Goal: Information Seeking & Learning: Compare options

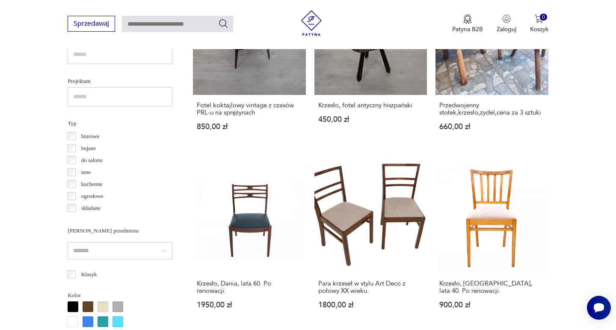
scroll to position [590, 0]
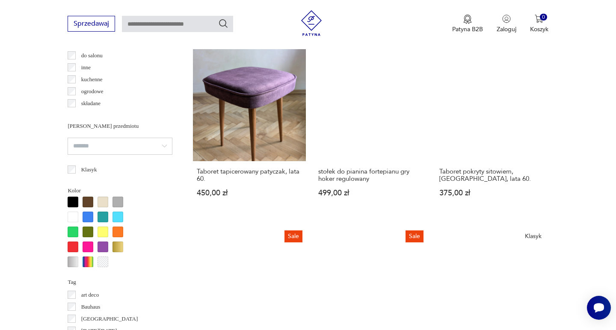
scroll to position [694, 0]
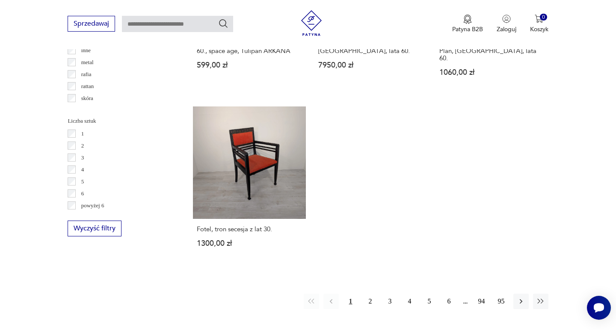
scroll to position [1208, 0]
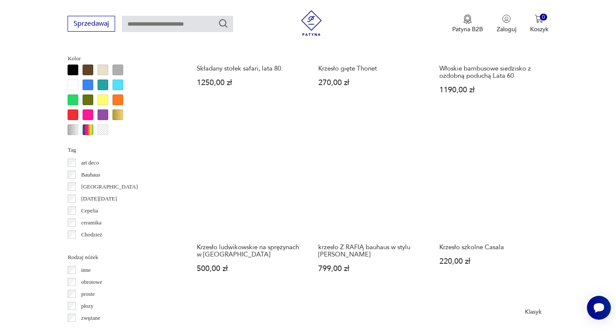
scroll to position [906, 0]
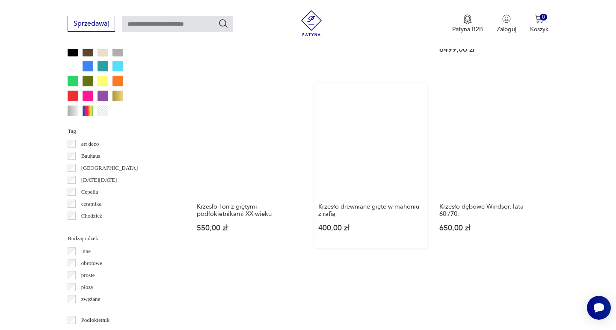
scroll to position [969, 0]
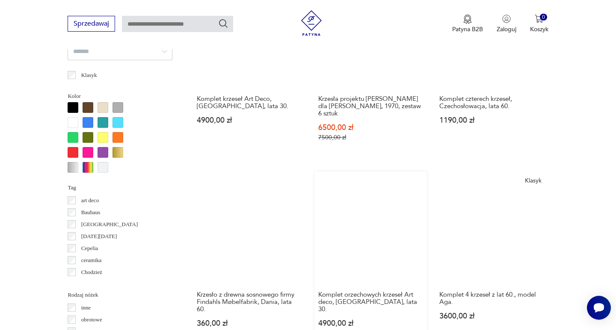
scroll to position [857, 0]
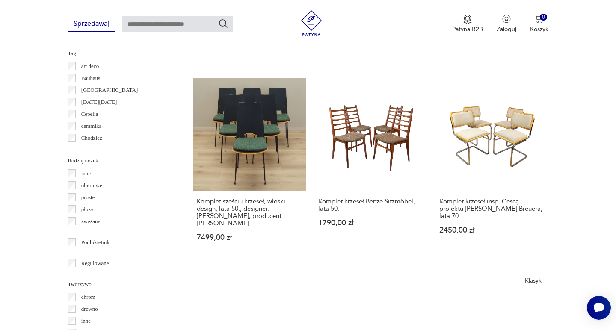
scroll to position [926, 0]
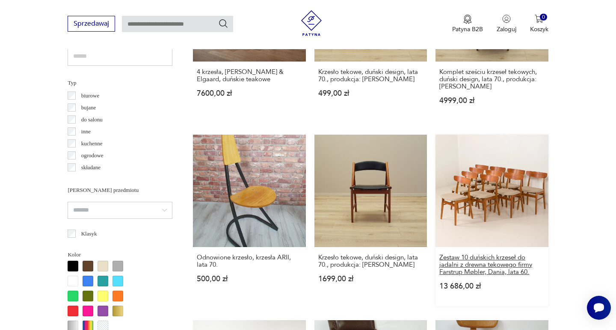
scroll to position [623, 0]
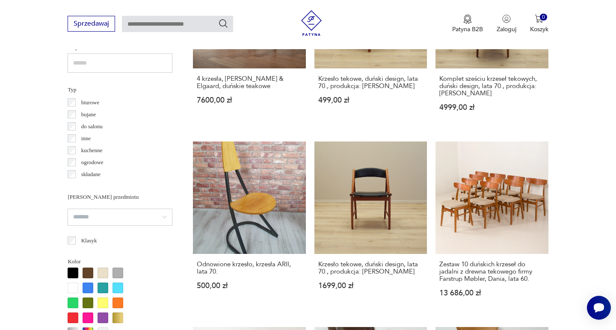
click at [164, 25] on input "text" at bounding box center [177, 24] width 111 height 16
type input "**********"
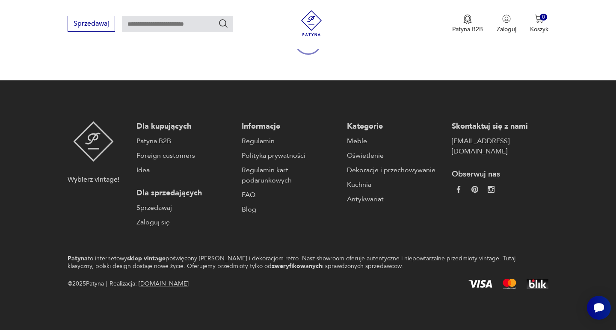
type input "**********"
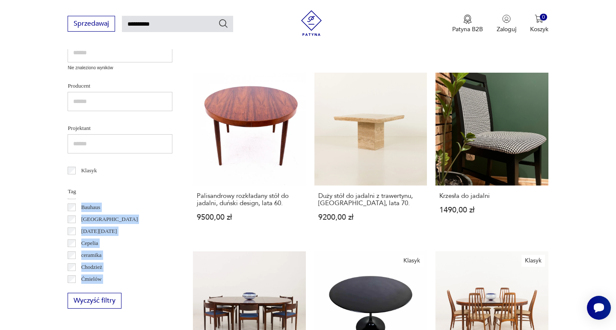
scroll to position [47, 0]
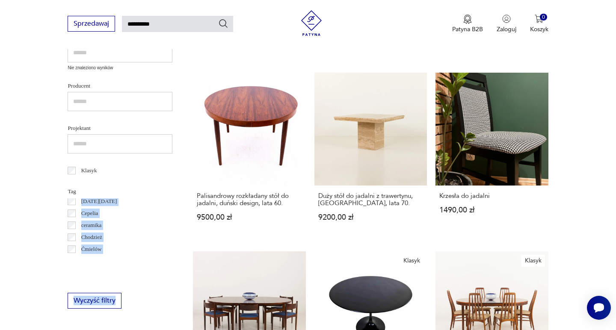
drag, startPoint x: 146, startPoint y: 205, endPoint x: 140, endPoint y: 287, distance: 82.0
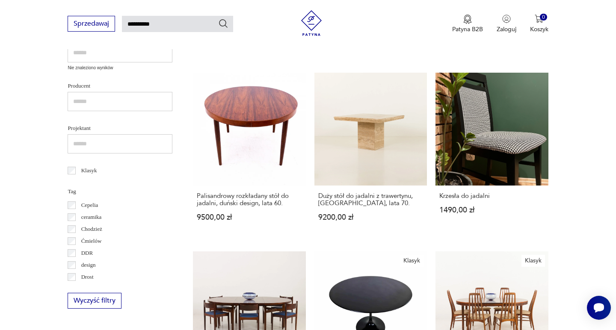
click at [128, 22] on input "**********" at bounding box center [177, 24] width 111 height 16
type input "**********"
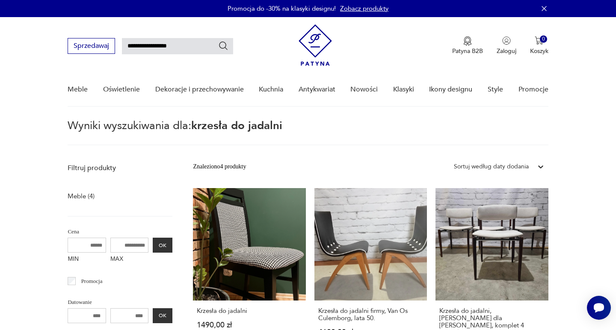
click at [145, 45] on input "**********" at bounding box center [177, 46] width 111 height 16
type input "**********"
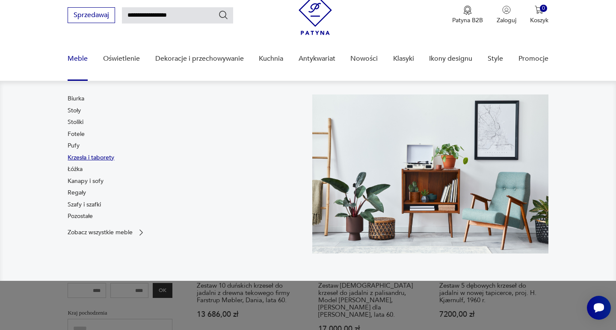
click at [79, 157] on link "Krzesła i taborety" at bounding box center [91, 158] width 47 height 9
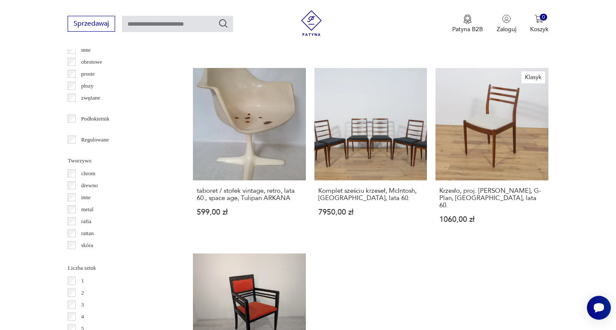
scroll to position [1047, 0]
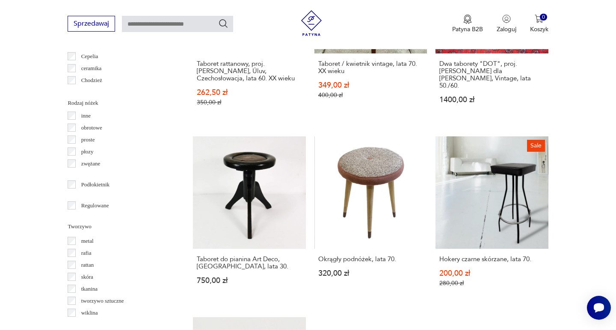
scroll to position [34, 0]
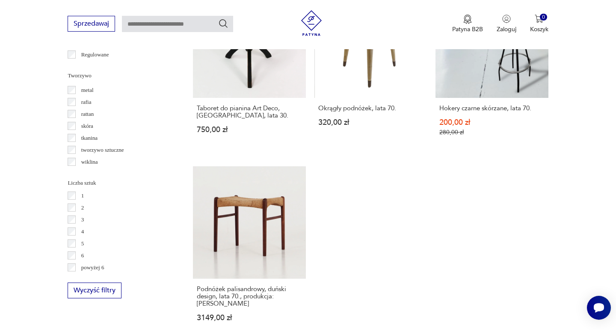
scroll to position [1139, 0]
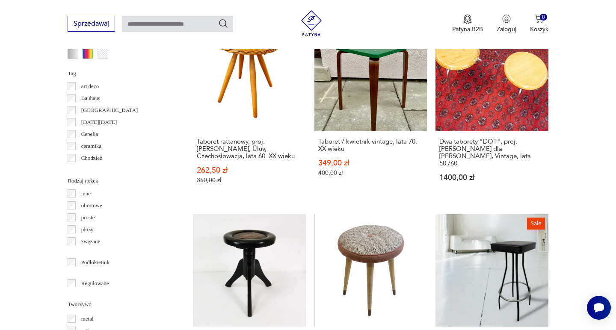
scroll to position [904, 0]
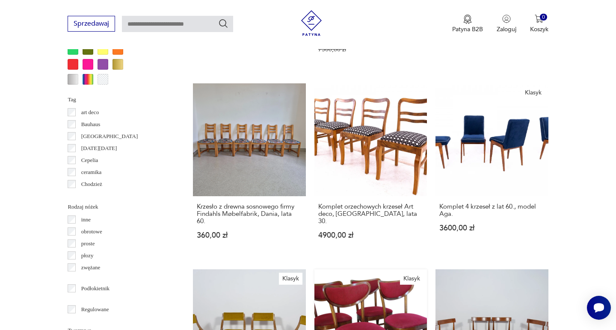
scroll to position [877, 0]
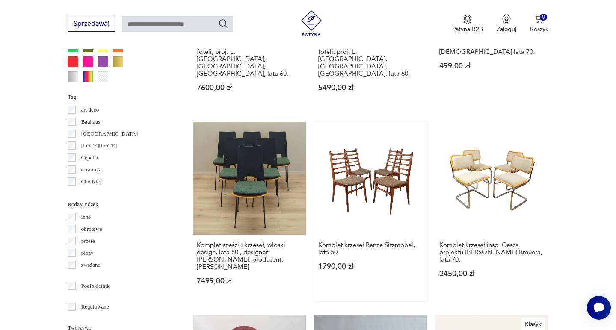
scroll to position [879, 0]
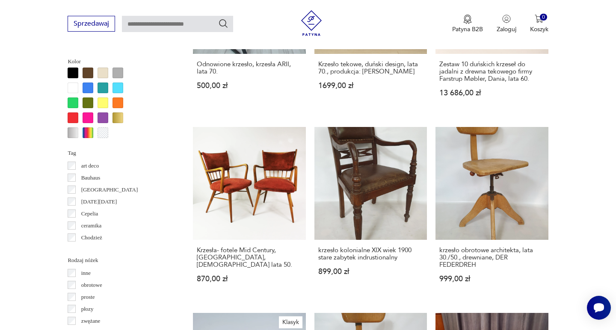
scroll to position [866, 0]
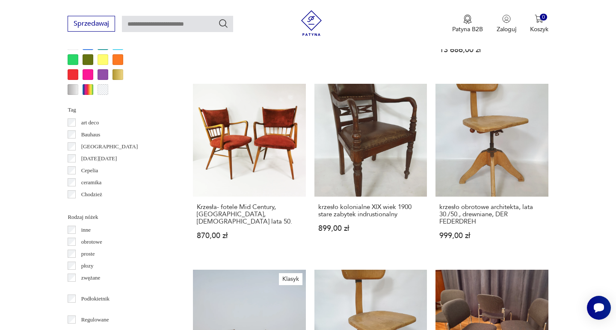
click at [188, 25] on input "text" at bounding box center [177, 24] width 111 height 16
type input "*******"
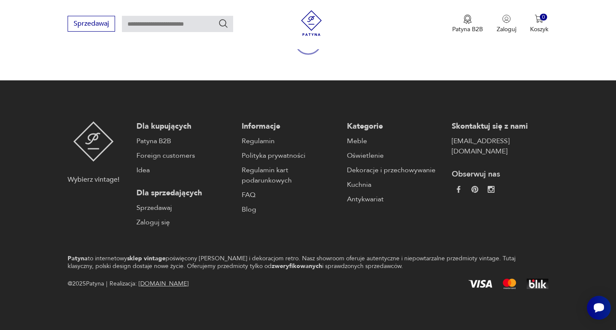
type input "*******"
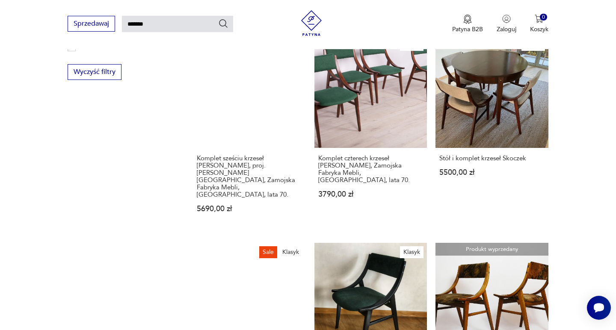
scroll to position [547, 0]
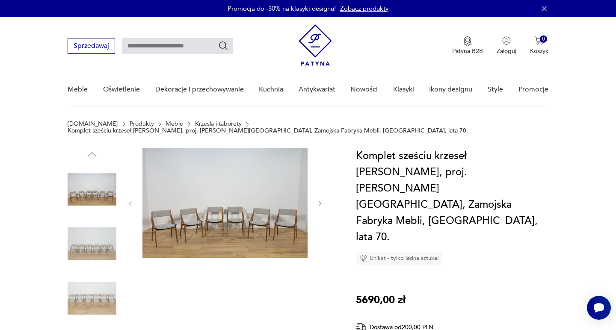
click at [101, 186] on img at bounding box center [92, 189] width 49 height 49
click at [96, 238] on img at bounding box center [92, 244] width 49 height 49
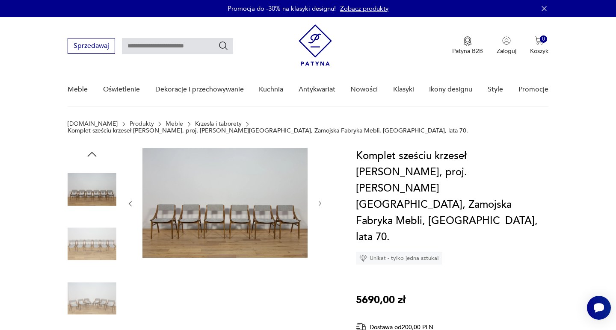
click at [89, 278] on img at bounding box center [92, 298] width 49 height 49
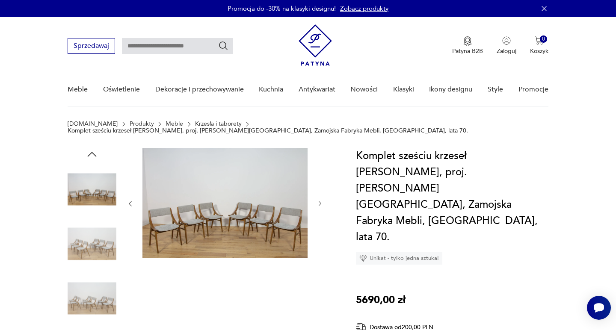
click at [175, 208] on img at bounding box center [225, 203] width 165 height 110
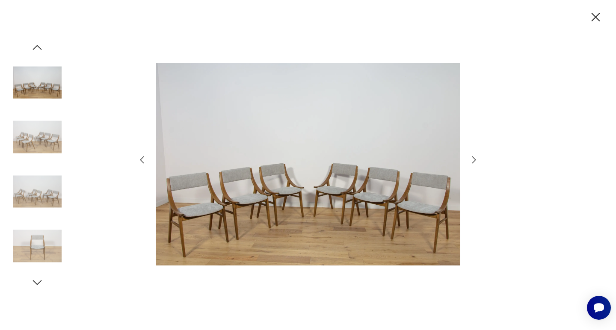
click at [195, 209] on img at bounding box center [308, 164] width 305 height 265
click at [471, 159] on icon "button" at bounding box center [474, 160] width 10 height 10
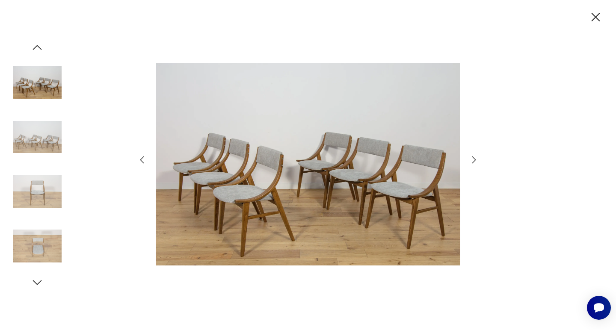
click at [471, 158] on icon "button" at bounding box center [474, 160] width 10 height 10
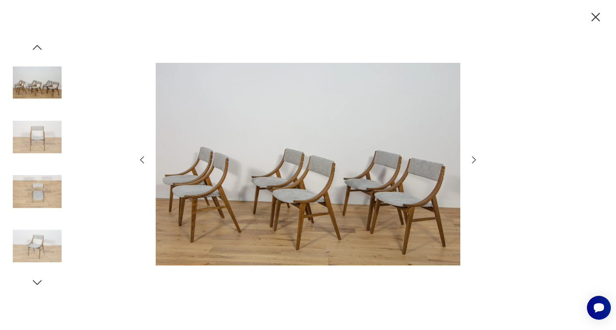
click at [471, 158] on icon "button" at bounding box center [474, 160] width 10 height 10
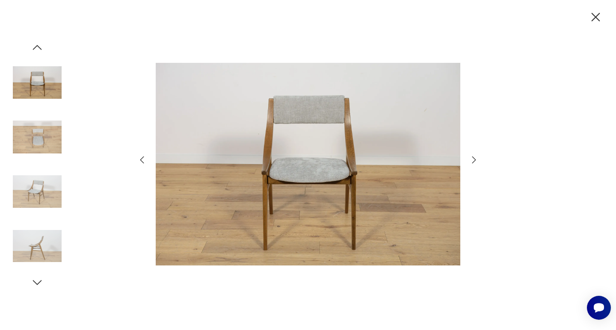
click at [471, 158] on icon "button" at bounding box center [474, 160] width 10 height 10
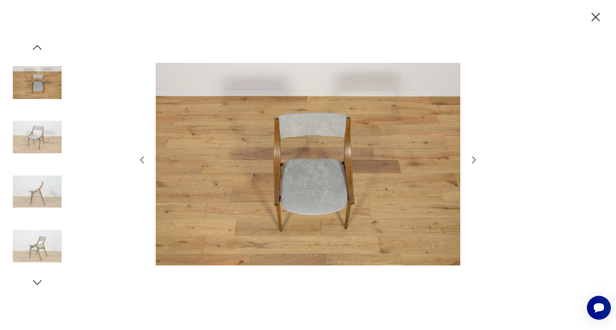
click at [471, 158] on icon "button" at bounding box center [474, 160] width 10 height 10
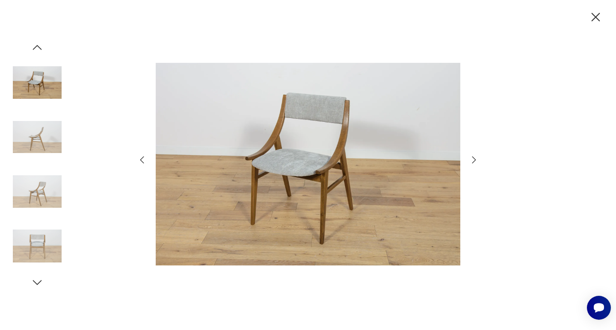
click at [471, 158] on icon "button" at bounding box center [474, 160] width 10 height 10
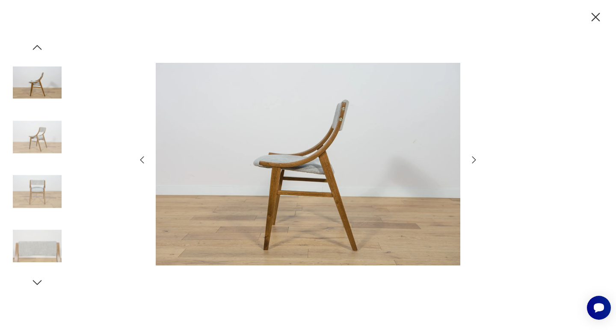
click at [598, 17] on icon "button" at bounding box center [596, 17] width 15 height 15
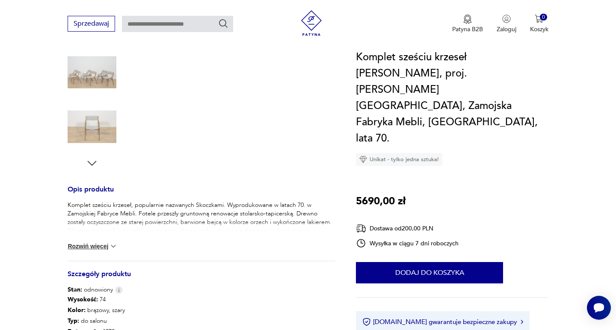
scroll to position [229, 0]
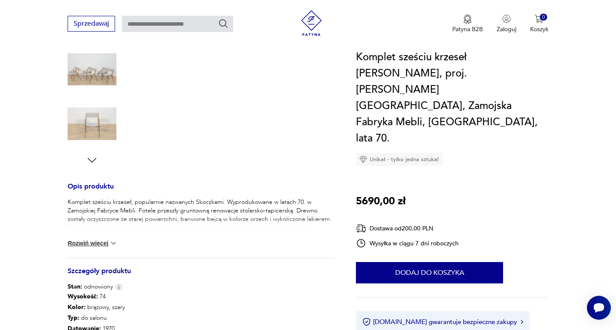
click at [85, 239] on button "Rozwiń więcej" at bounding box center [93, 243] width 50 height 9
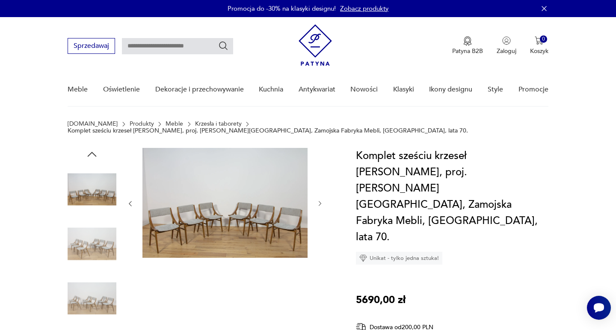
scroll to position [0, 0]
